Goal: Task Accomplishment & Management: Manage account settings

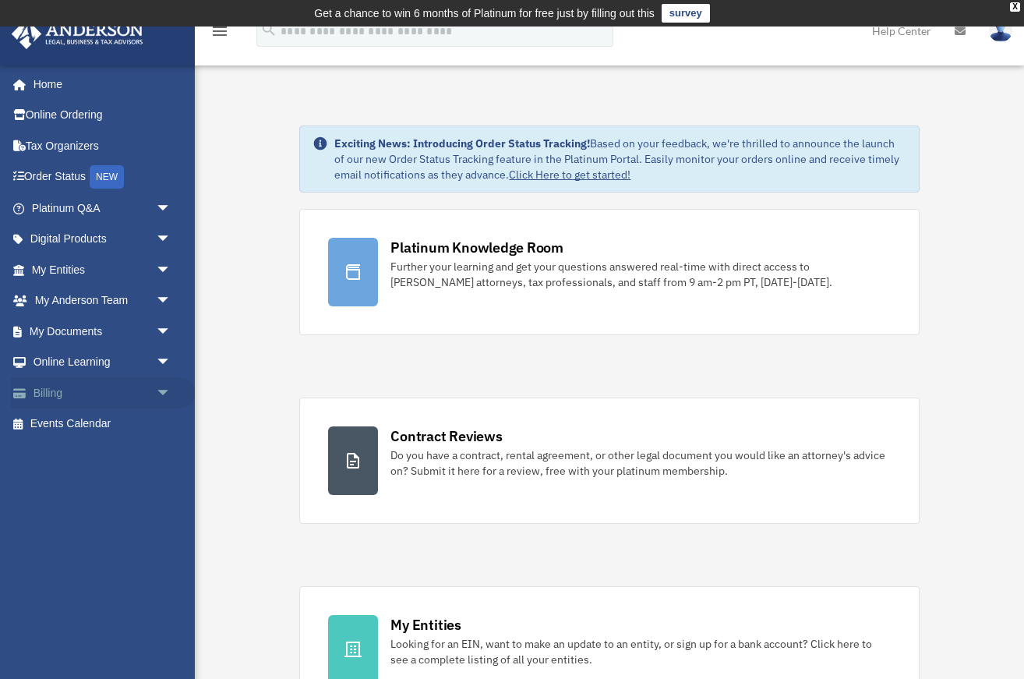
click at [45, 387] on link "Billing arrow_drop_down" at bounding box center [103, 392] width 184 height 31
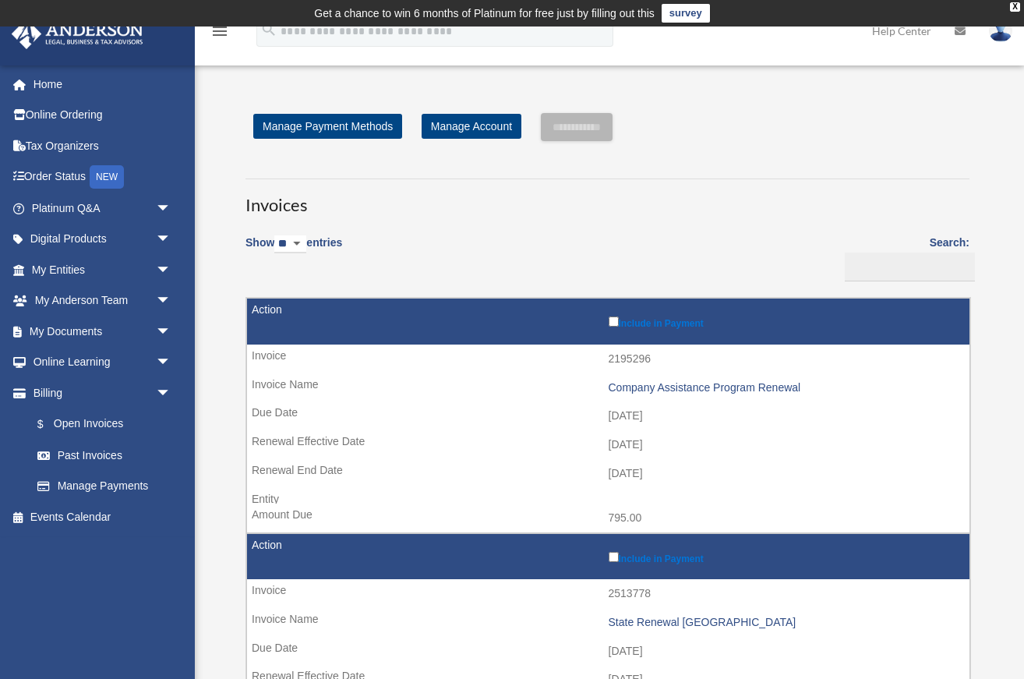
scroll to position [5, 0]
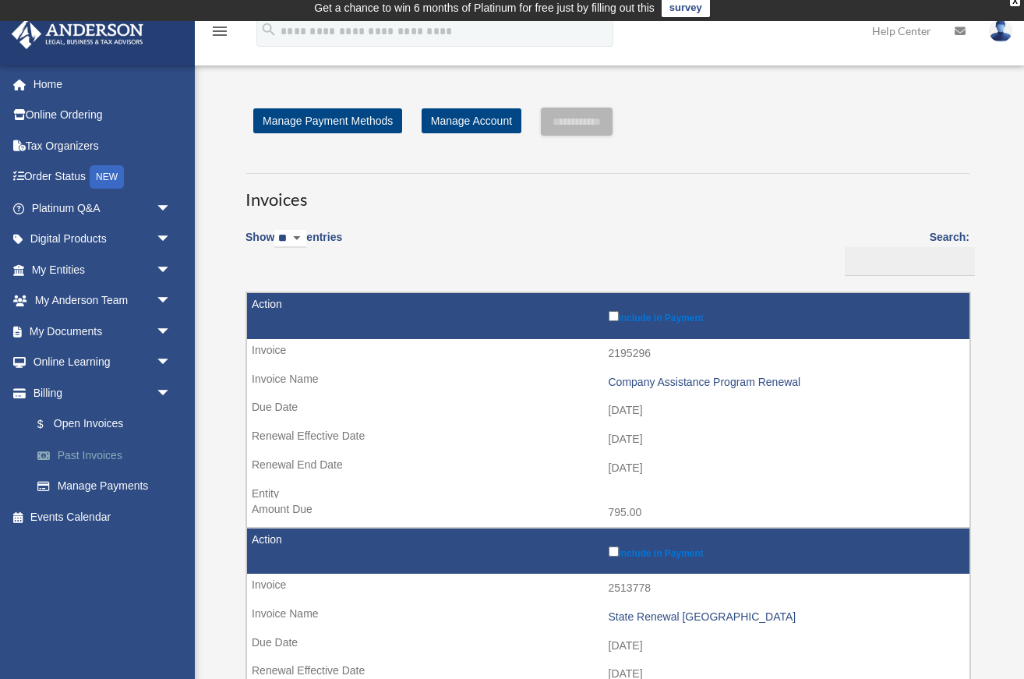
click at [111, 453] on link "Past Invoices" at bounding box center [108, 455] width 173 height 31
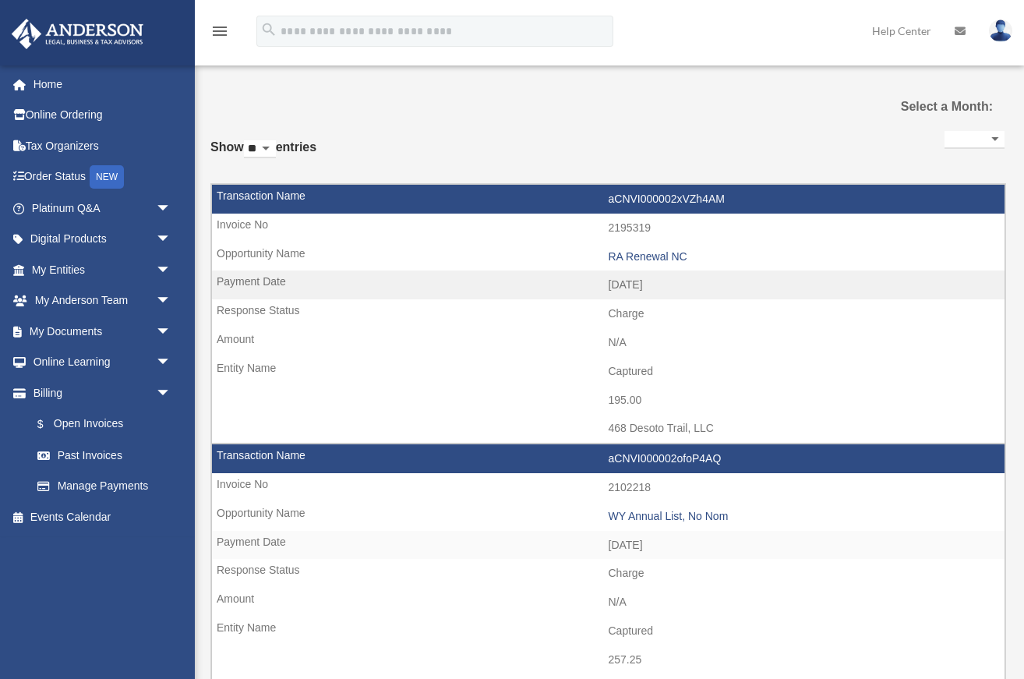
select select
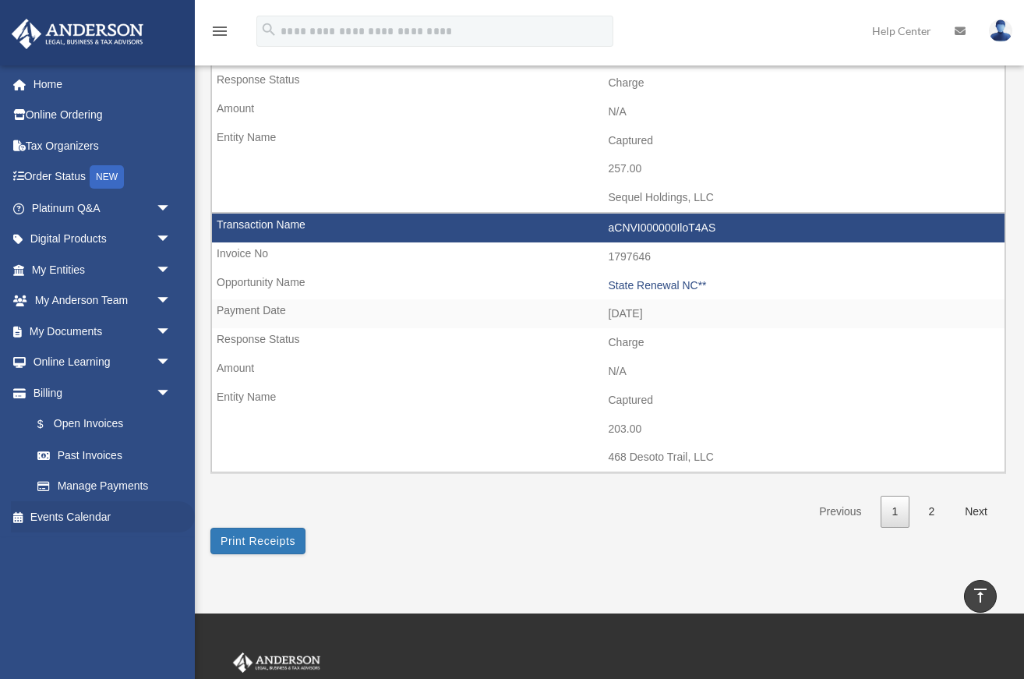
scroll to position [2339, 0]
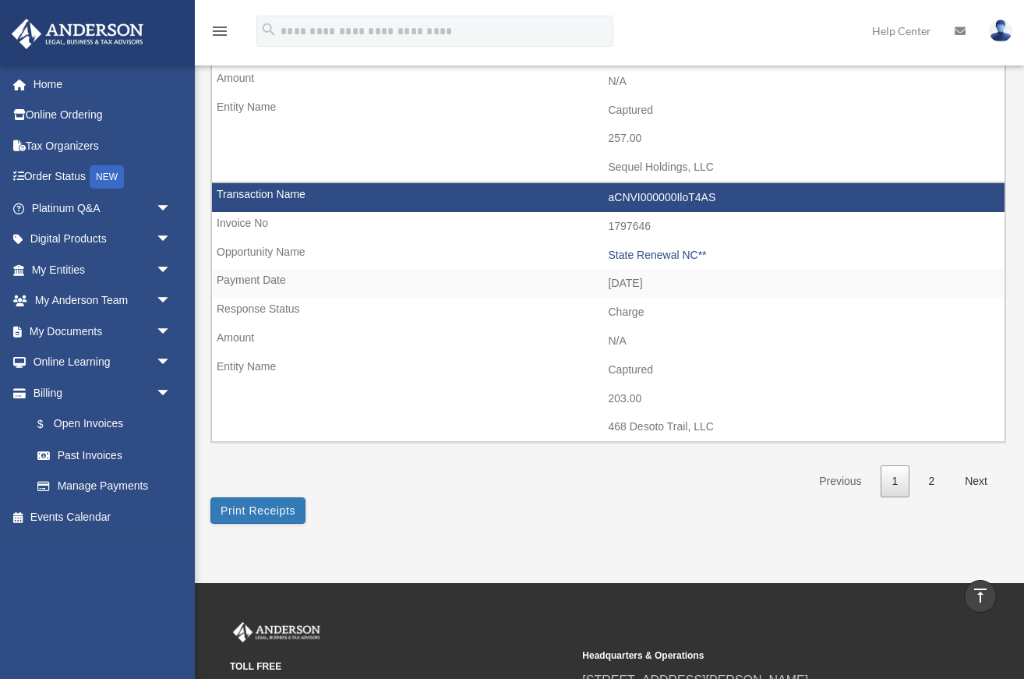
click at [925, 478] on link "2" at bounding box center [932, 481] width 30 height 32
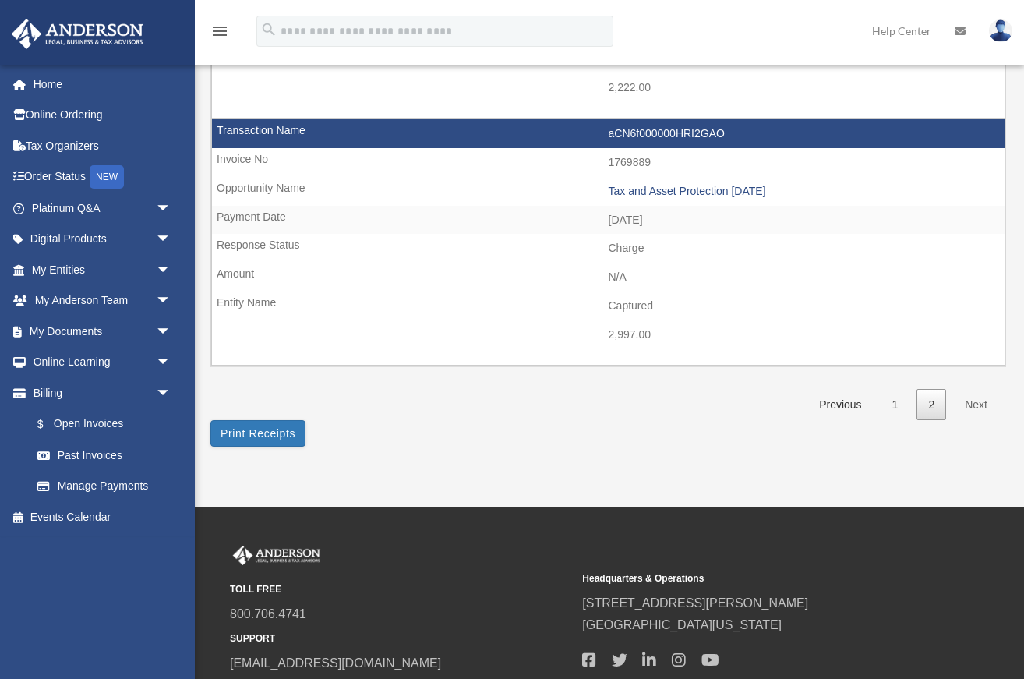
scroll to position [832, 0]
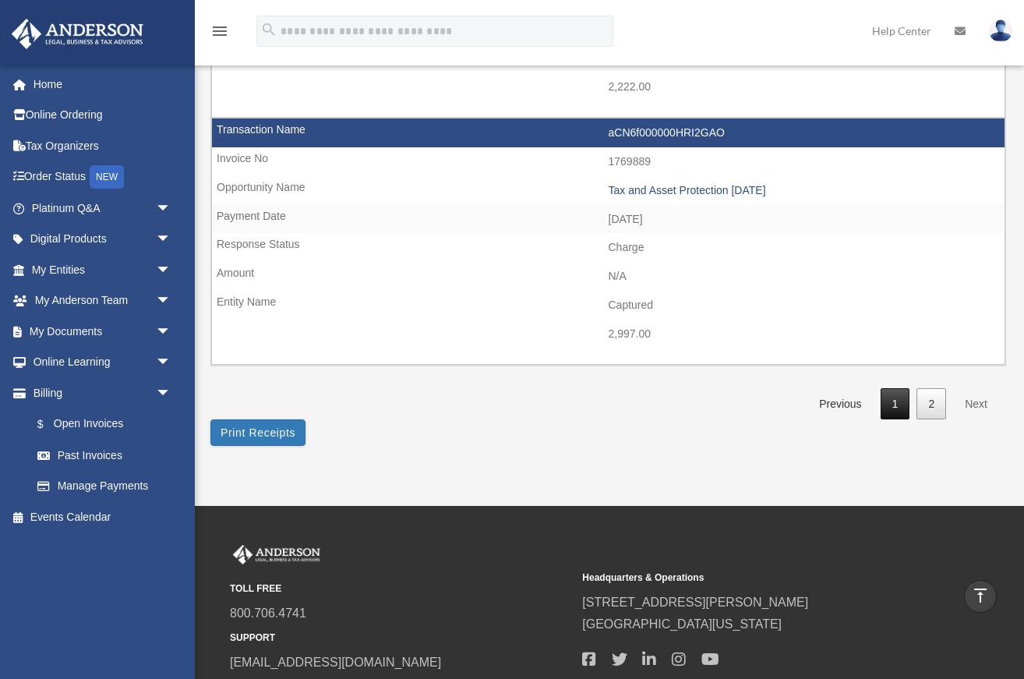
click at [894, 407] on link "1" at bounding box center [896, 404] width 30 height 32
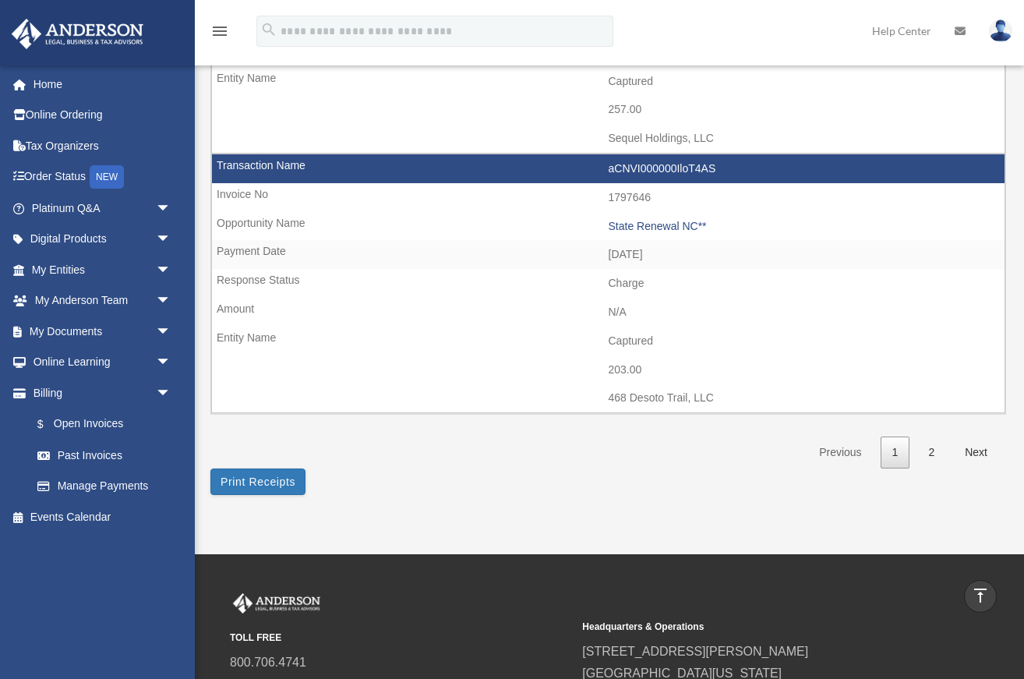
scroll to position [2369, 0]
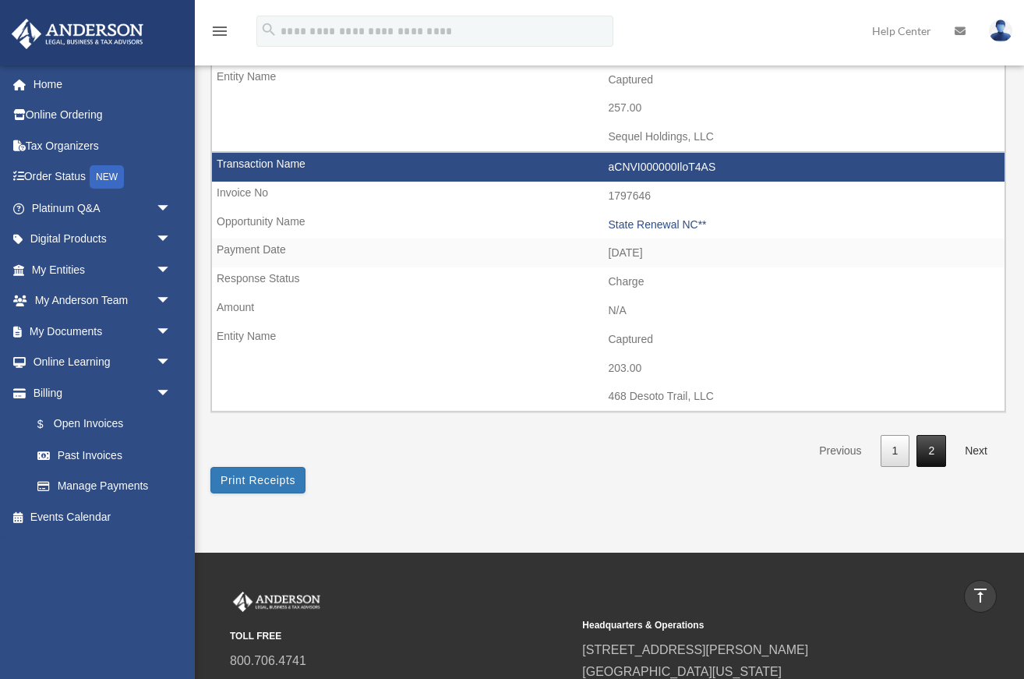
click at [930, 452] on link "2" at bounding box center [932, 451] width 30 height 32
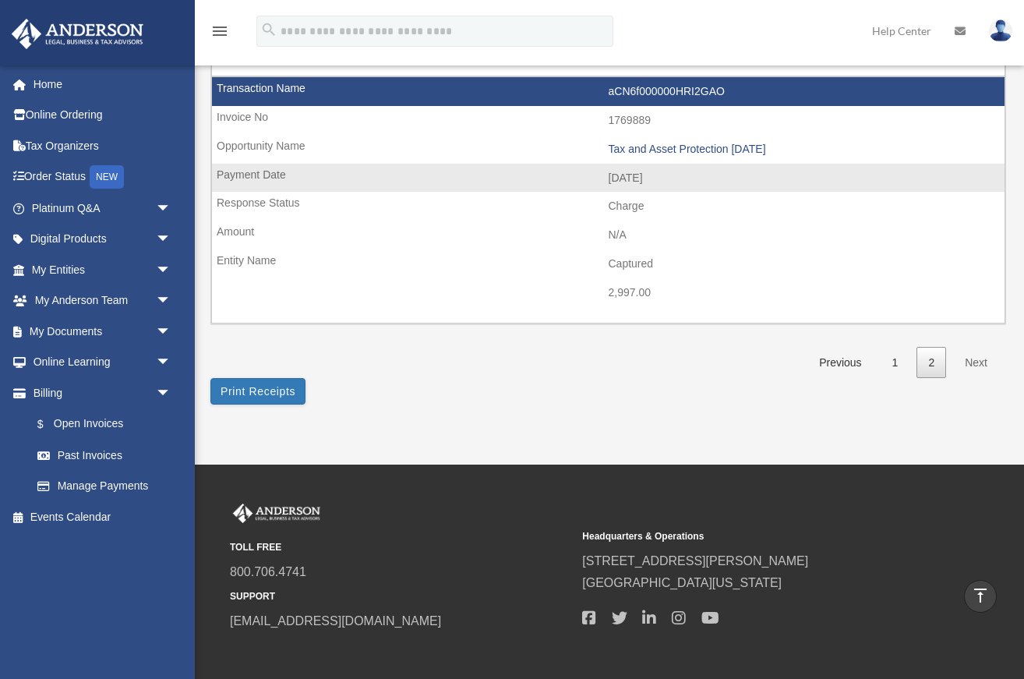
scroll to position [875, 0]
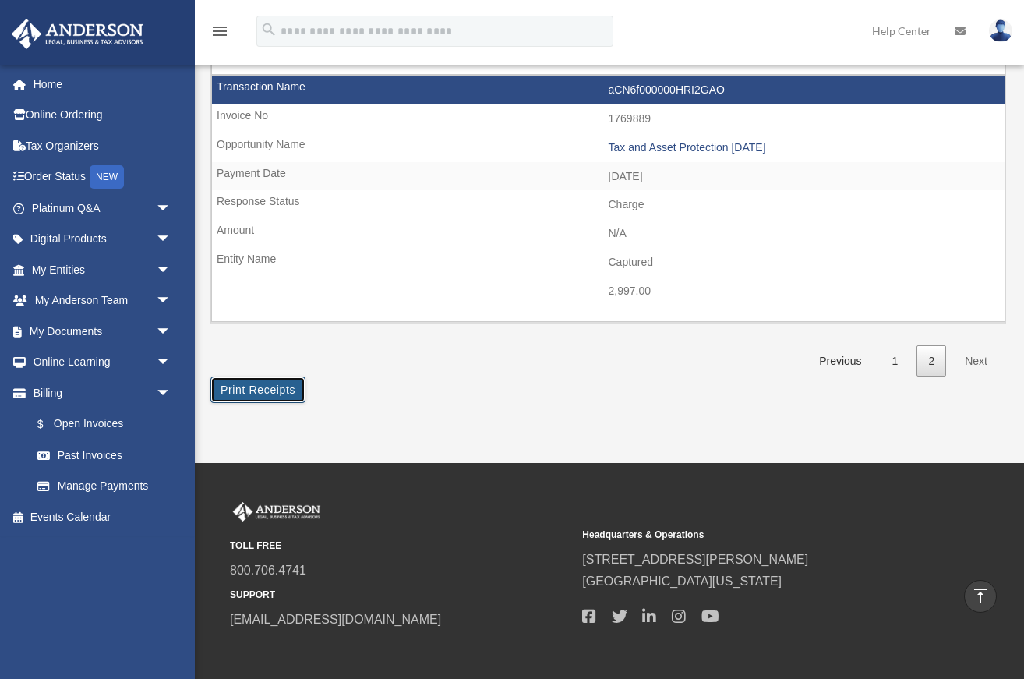
click at [263, 391] on button "Print Receipts" at bounding box center [257, 389] width 95 height 27
